Goal: Task Accomplishment & Management: Manage account settings

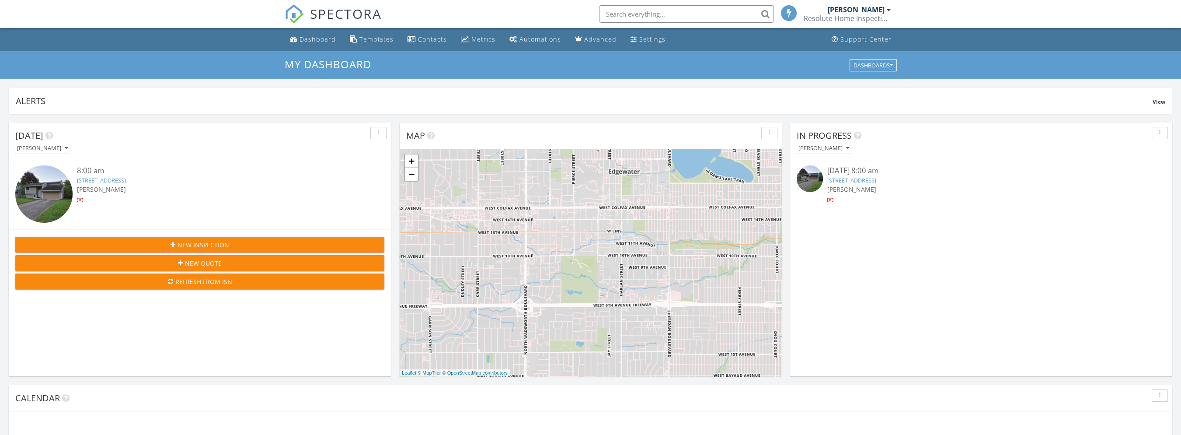
scroll to position [796, 1181]
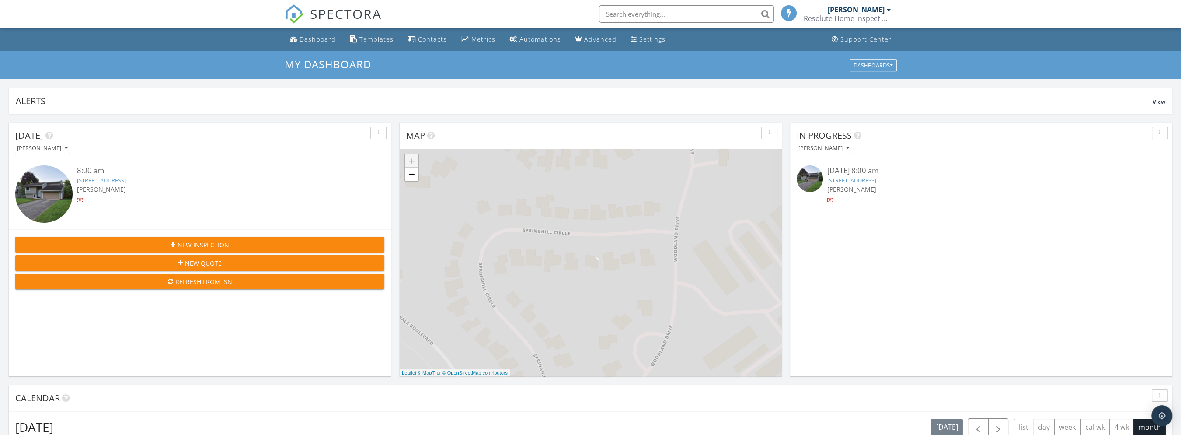
click at [123, 181] on link "7013 Springhill Cir, Eden Prairie, MN 55346" at bounding box center [101, 180] width 49 height 8
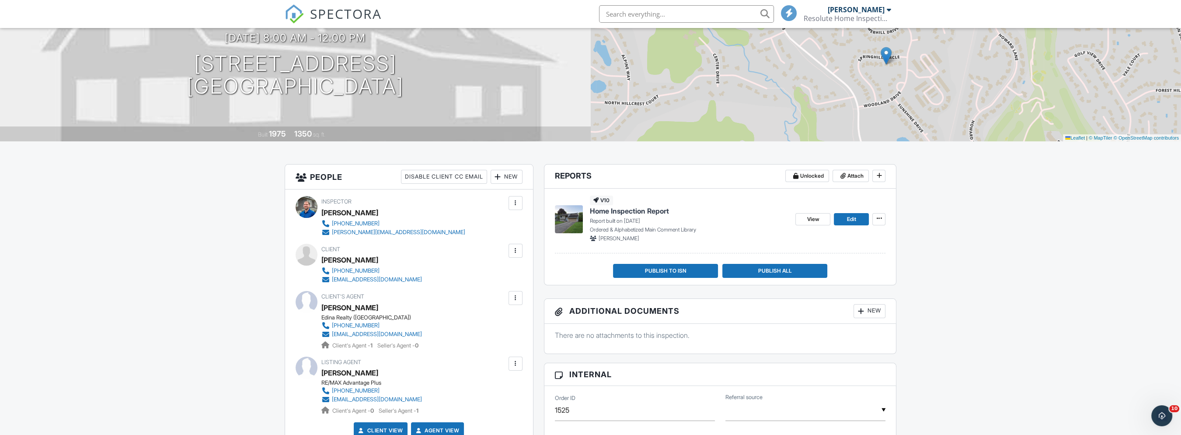
click at [514, 296] on div at bounding box center [515, 298] width 9 height 9
click at [443, 323] on li "Edit" at bounding box center [469, 325] width 98 height 22
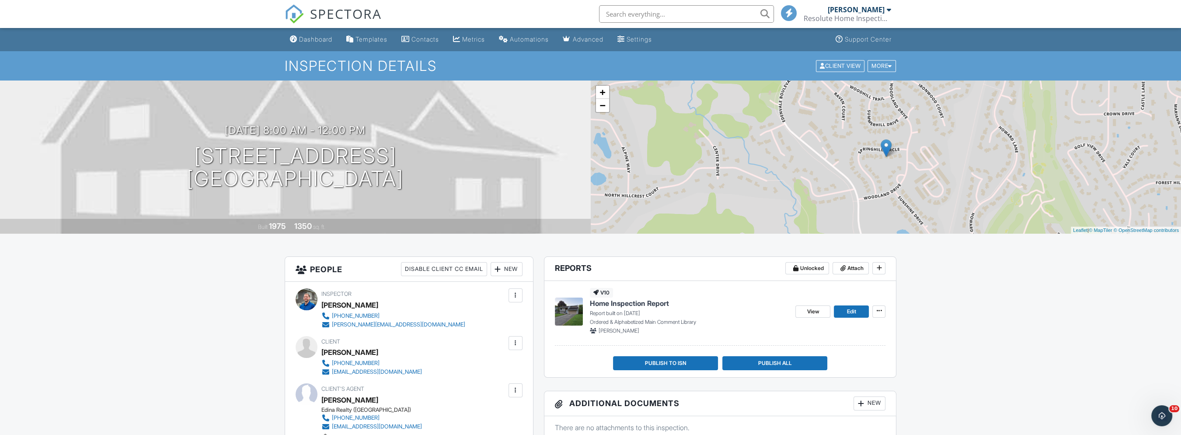
click at [513, 388] on div at bounding box center [515, 390] width 9 height 9
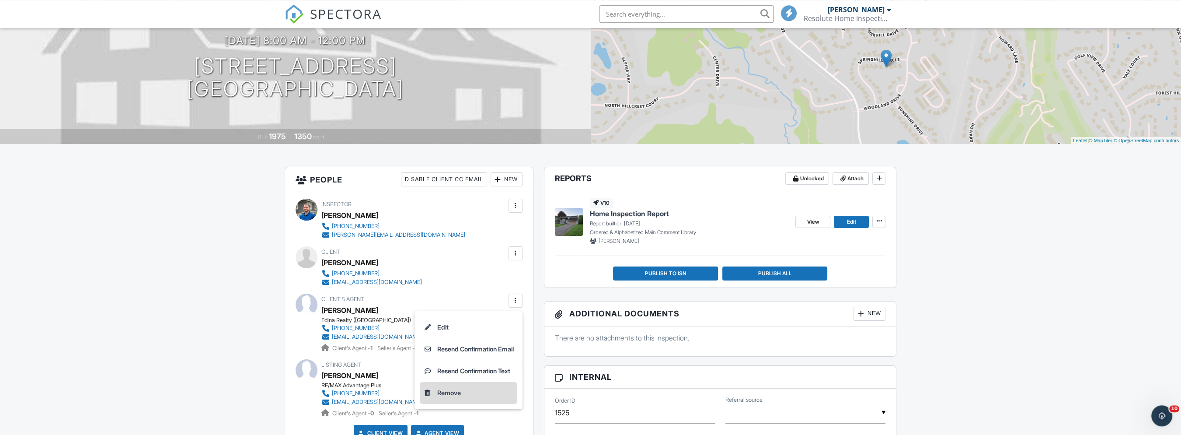
scroll to position [92, 0]
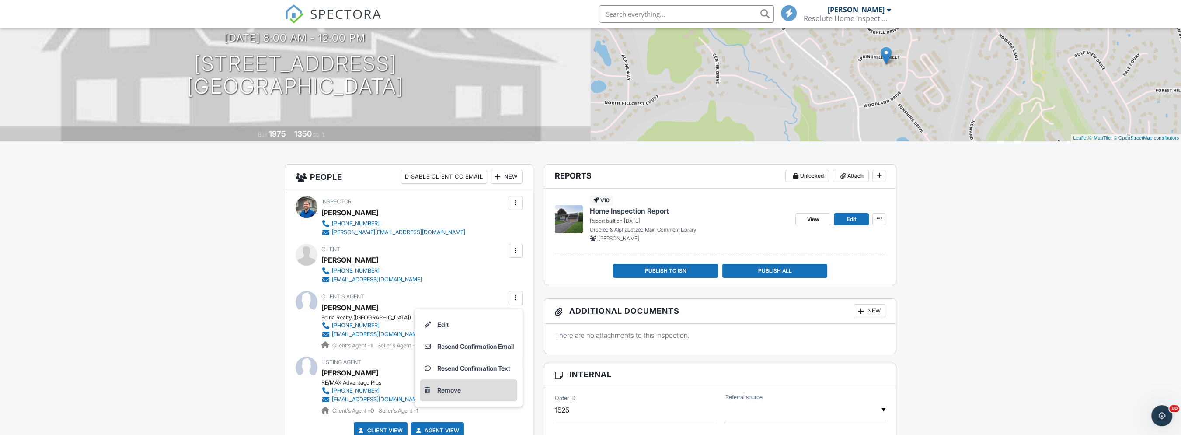
click at [447, 386] on li "Remove" at bounding box center [469, 390] width 98 height 22
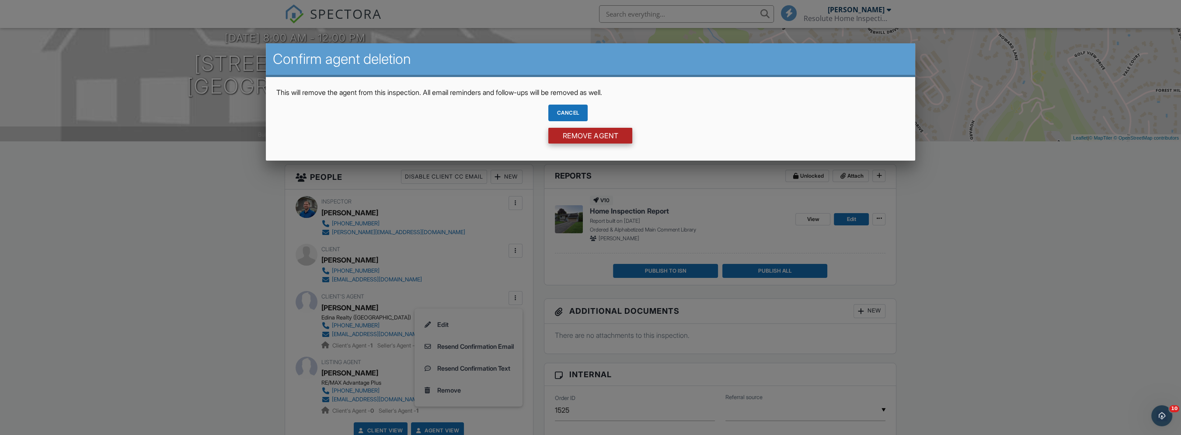
click at [577, 134] on input "Remove Agent" at bounding box center [591, 136] width 84 height 16
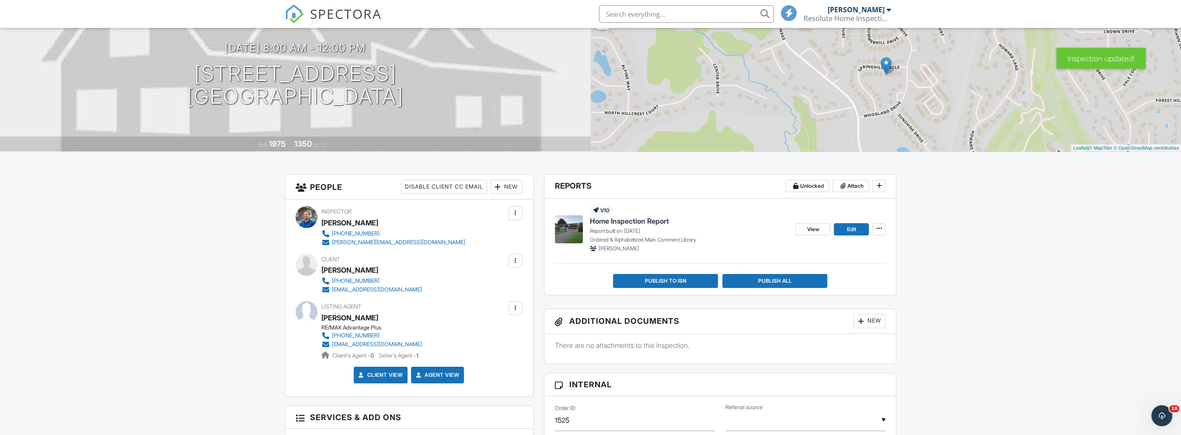
scroll to position [92, 0]
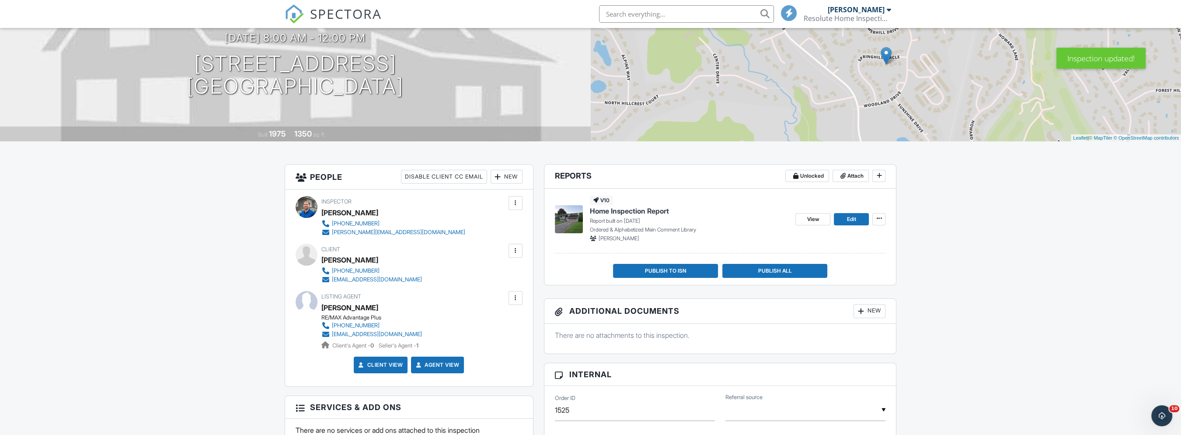
click at [507, 177] on div "New" at bounding box center [507, 177] width 32 height 14
click at [527, 244] on li "Client's Agent" at bounding box center [539, 247] width 86 height 22
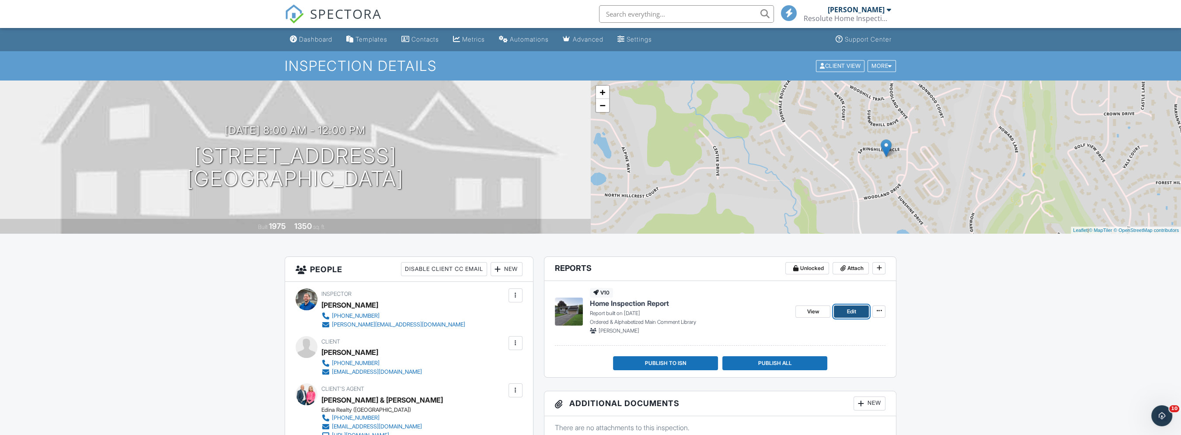
click at [862, 312] on link "Edit" at bounding box center [851, 311] width 35 height 12
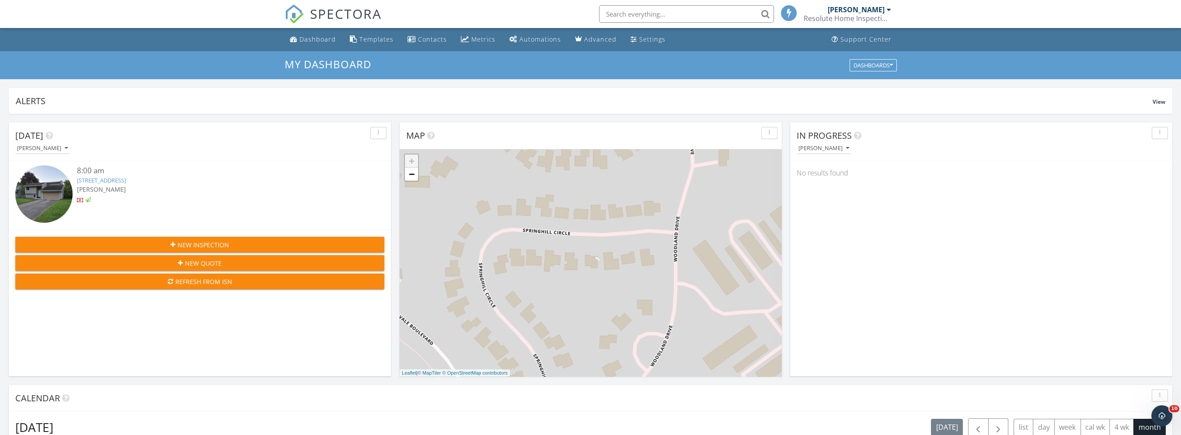
click at [126, 181] on link "7013 Springhill Cir, Eden Prairie, MN 55346" at bounding box center [101, 180] width 49 height 8
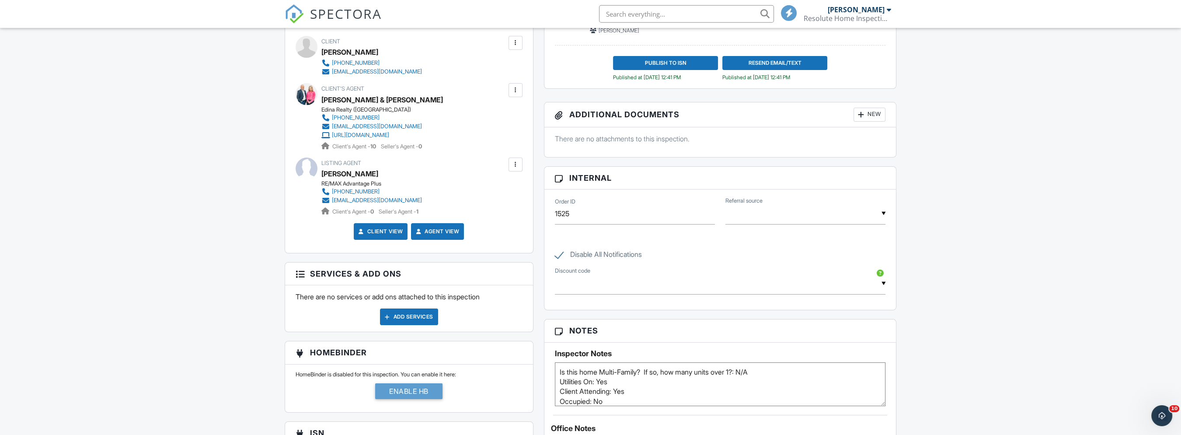
scroll to position [369, 0]
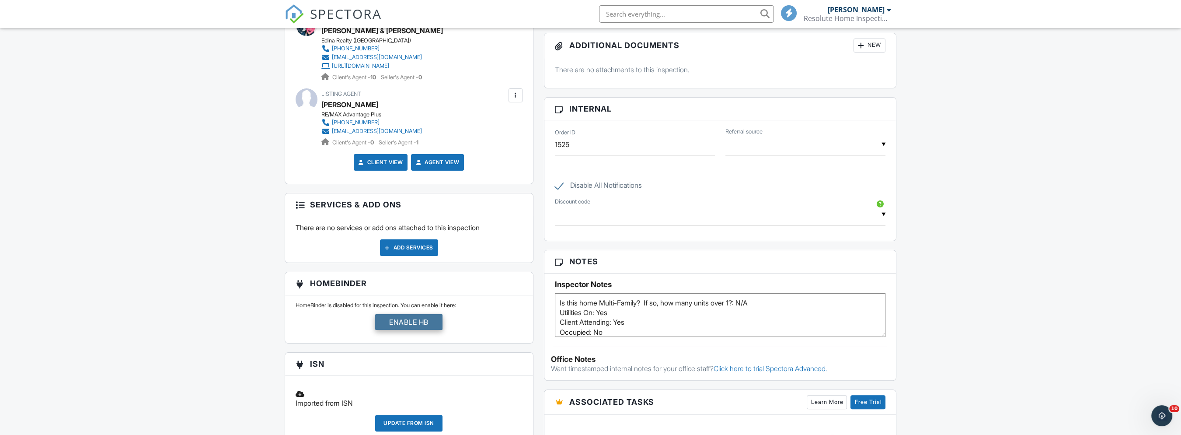
click at [409, 324] on div "Enable HB" at bounding box center [408, 322] width 67 height 16
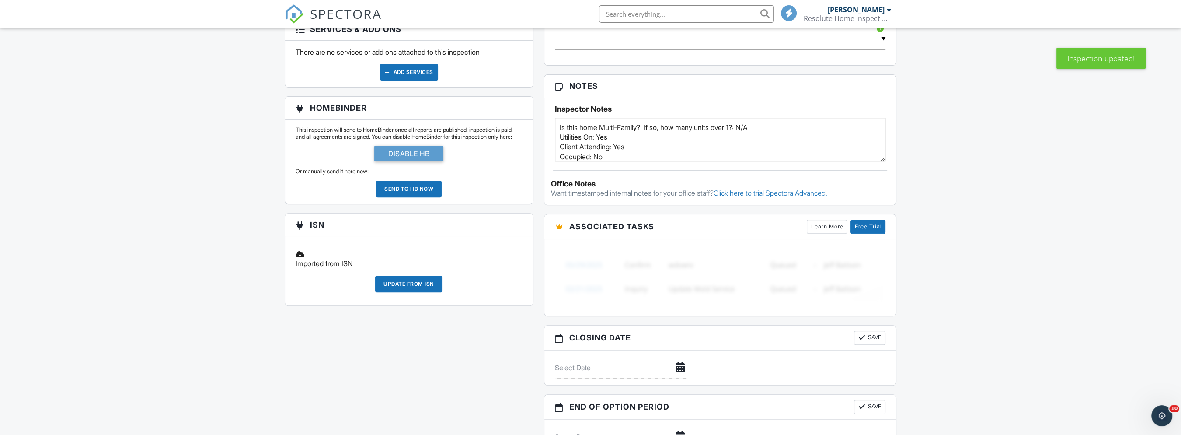
click at [429, 195] on div "Send to HB now" at bounding box center [409, 189] width 66 height 17
